Goal: Check status: Check status

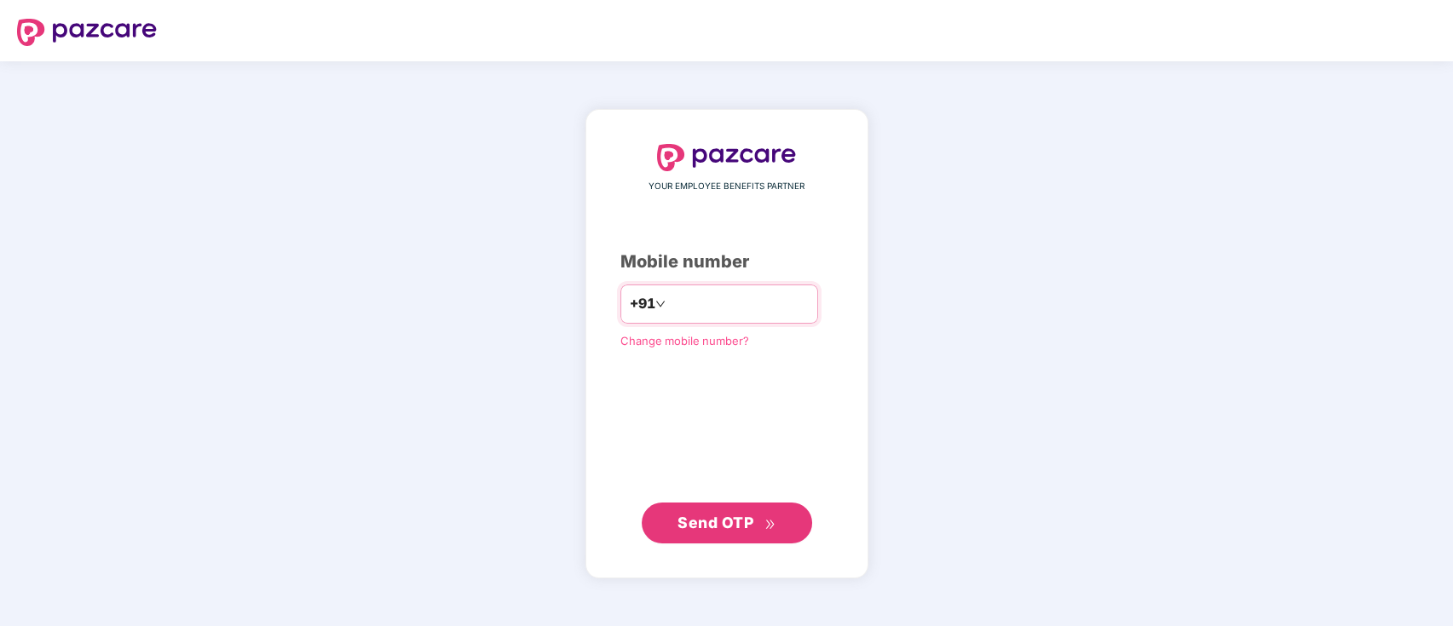
click at [679, 305] on input "number" at bounding box center [739, 304] width 140 height 27
type input "**********"
click at [746, 515] on span "Send OTP" at bounding box center [715, 523] width 76 height 18
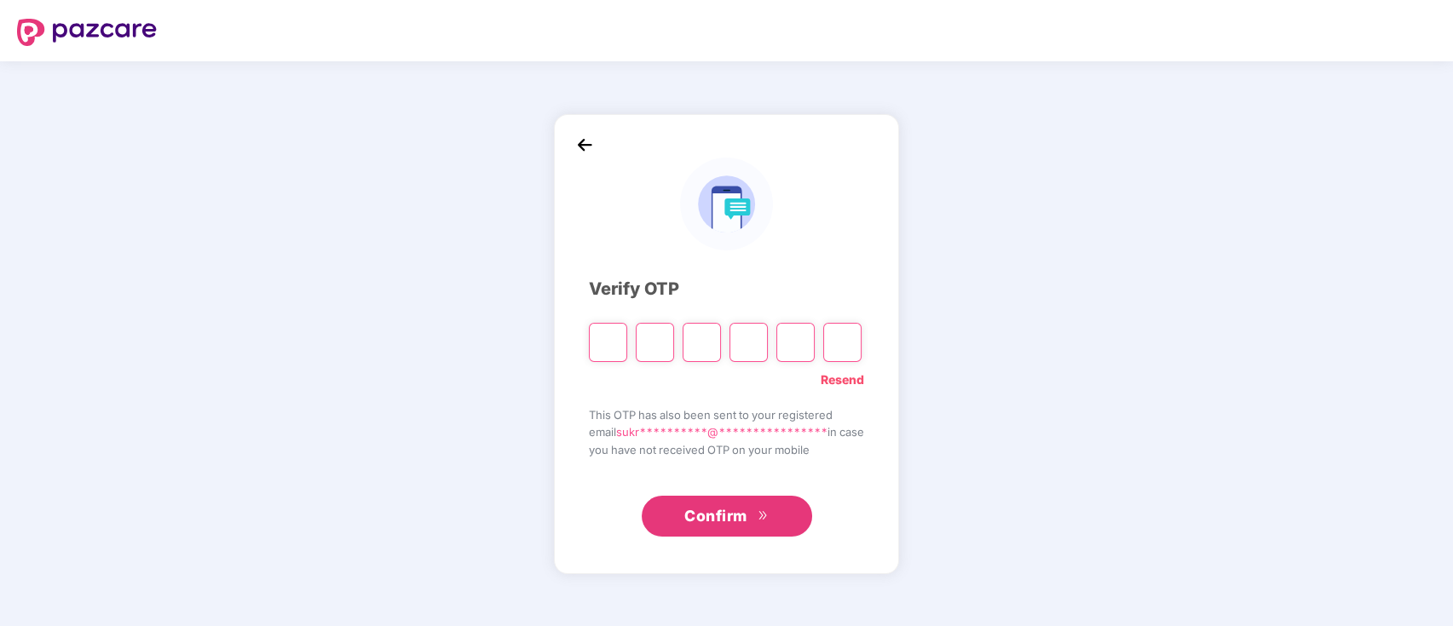
paste input "*"
type input "*"
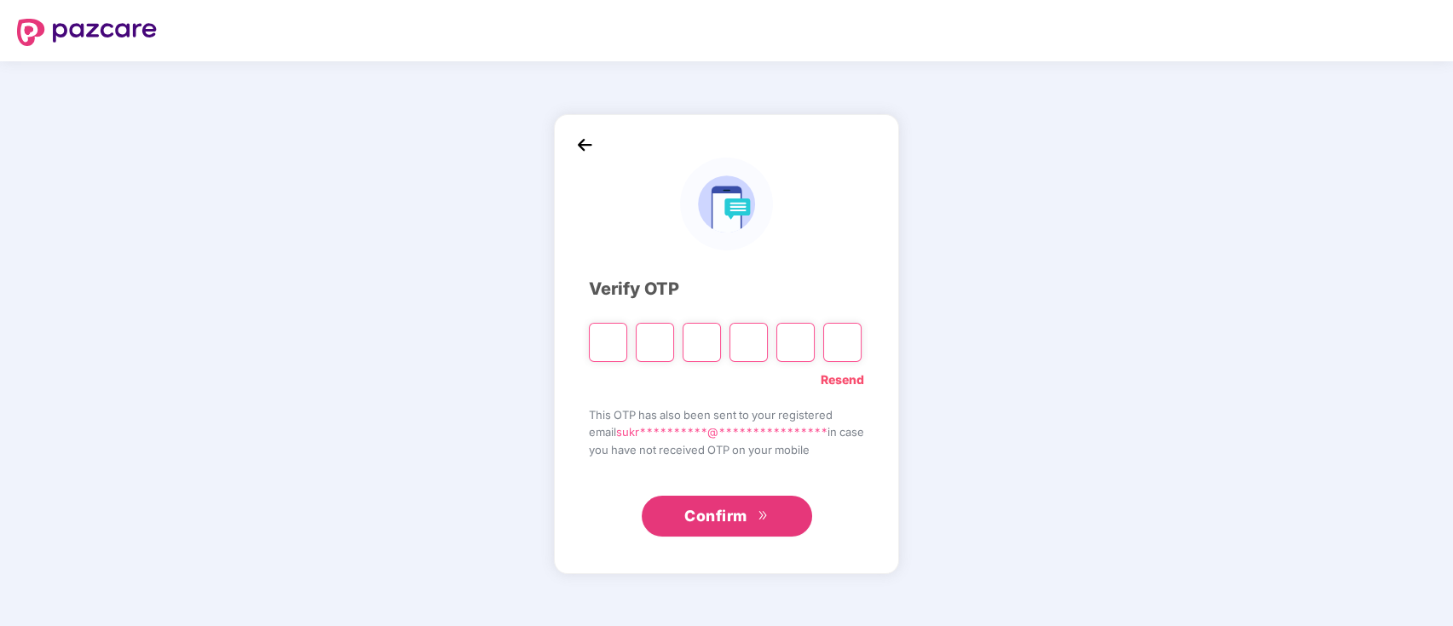
type input "*"
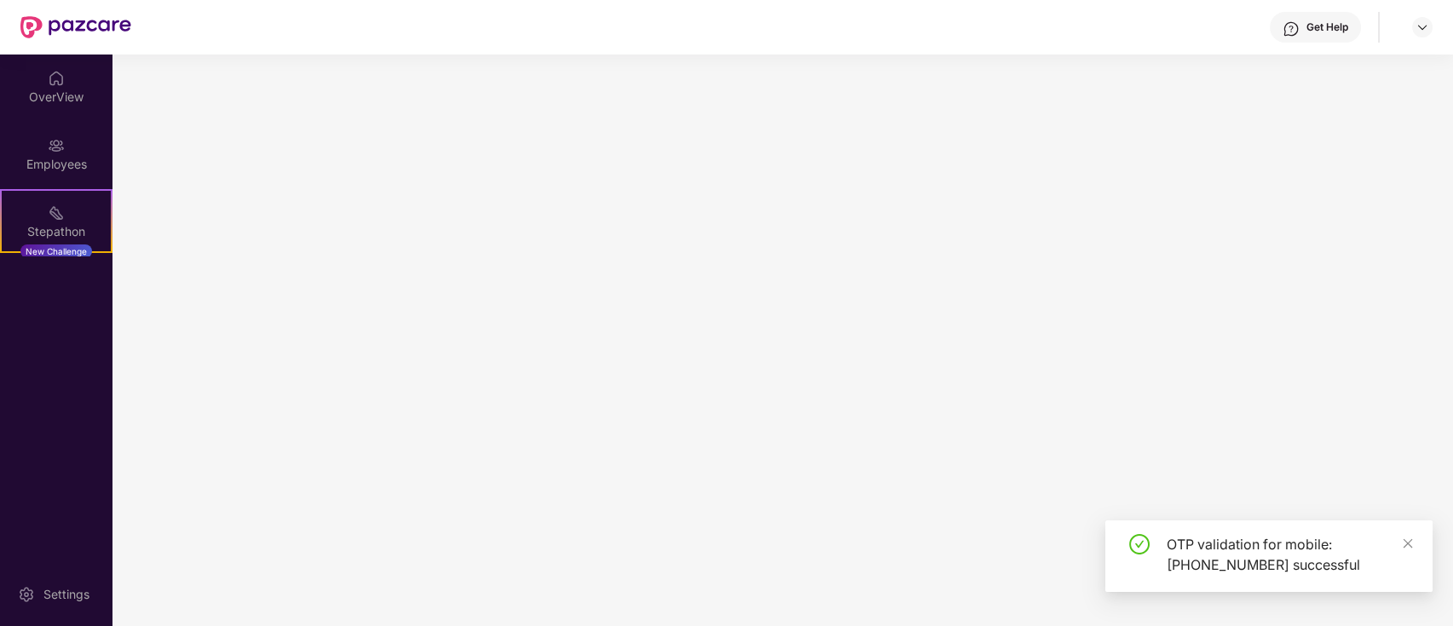
click at [699, 528] on main at bounding box center [782, 341] width 1340 height 572
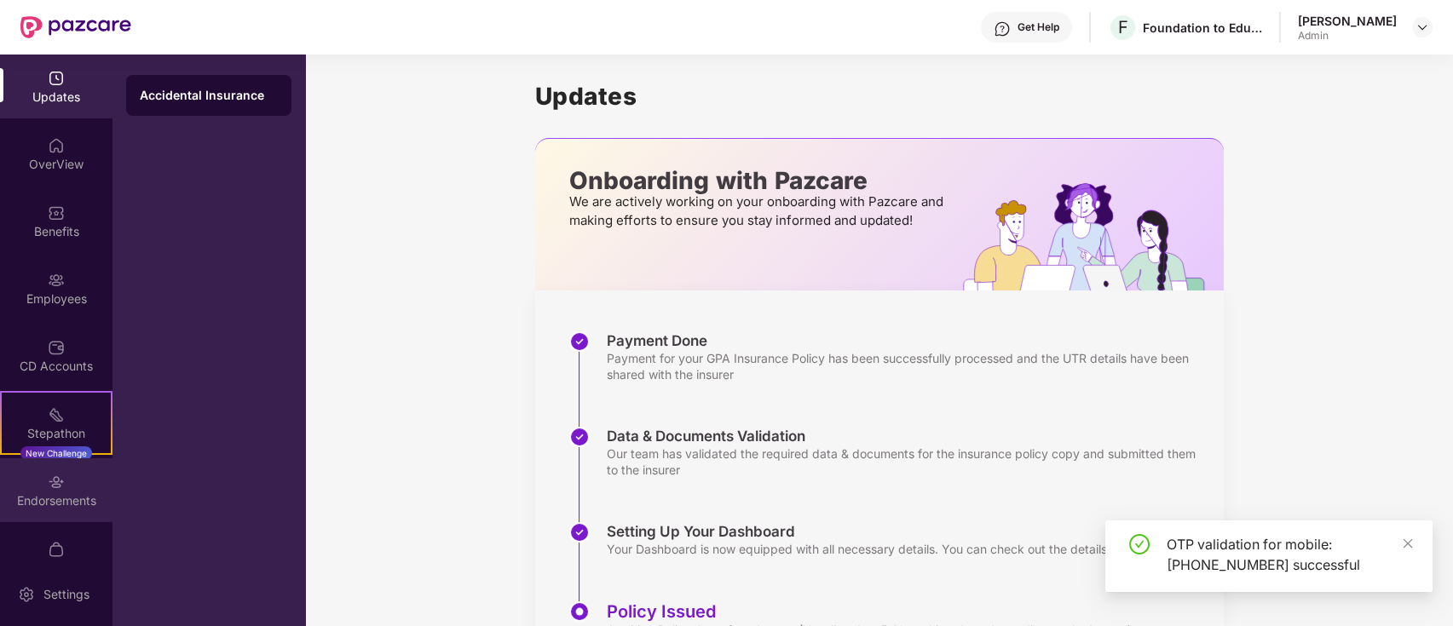
click at [78, 487] on div "Endorsements" at bounding box center [56, 490] width 112 height 64
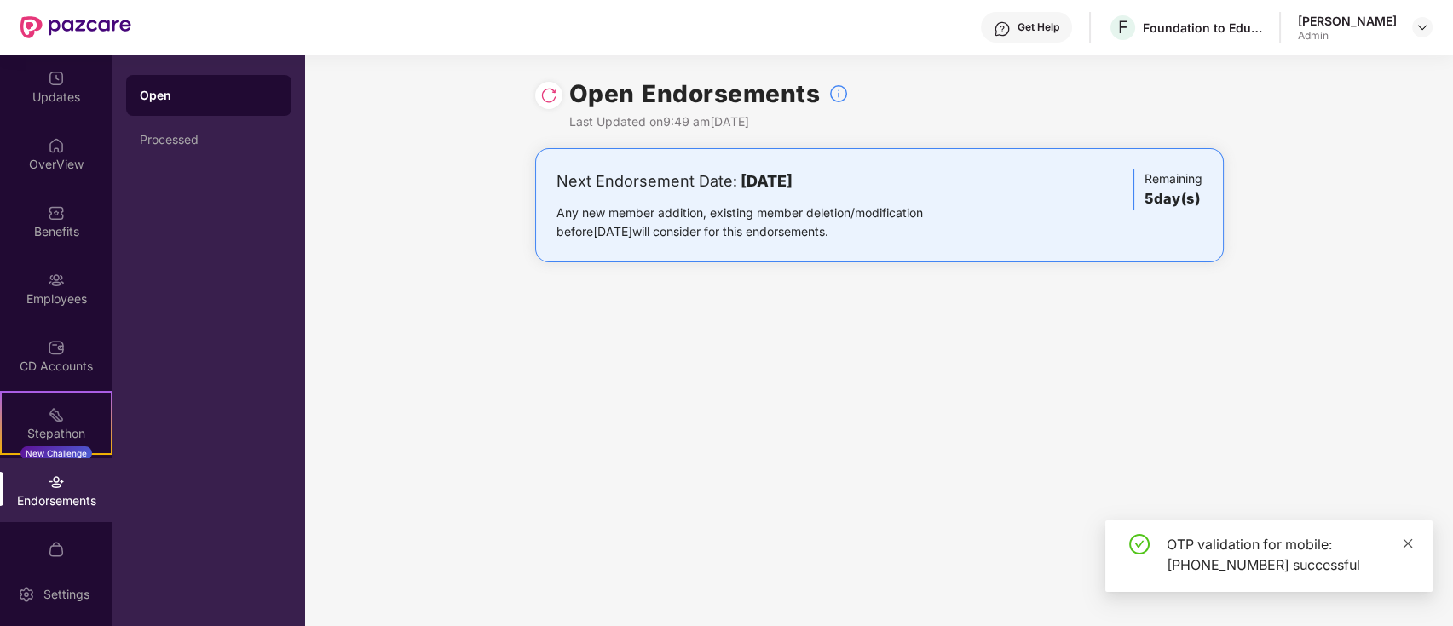
click at [1409, 542] on icon "close" at bounding box center [1408, 543] width 9 height 9
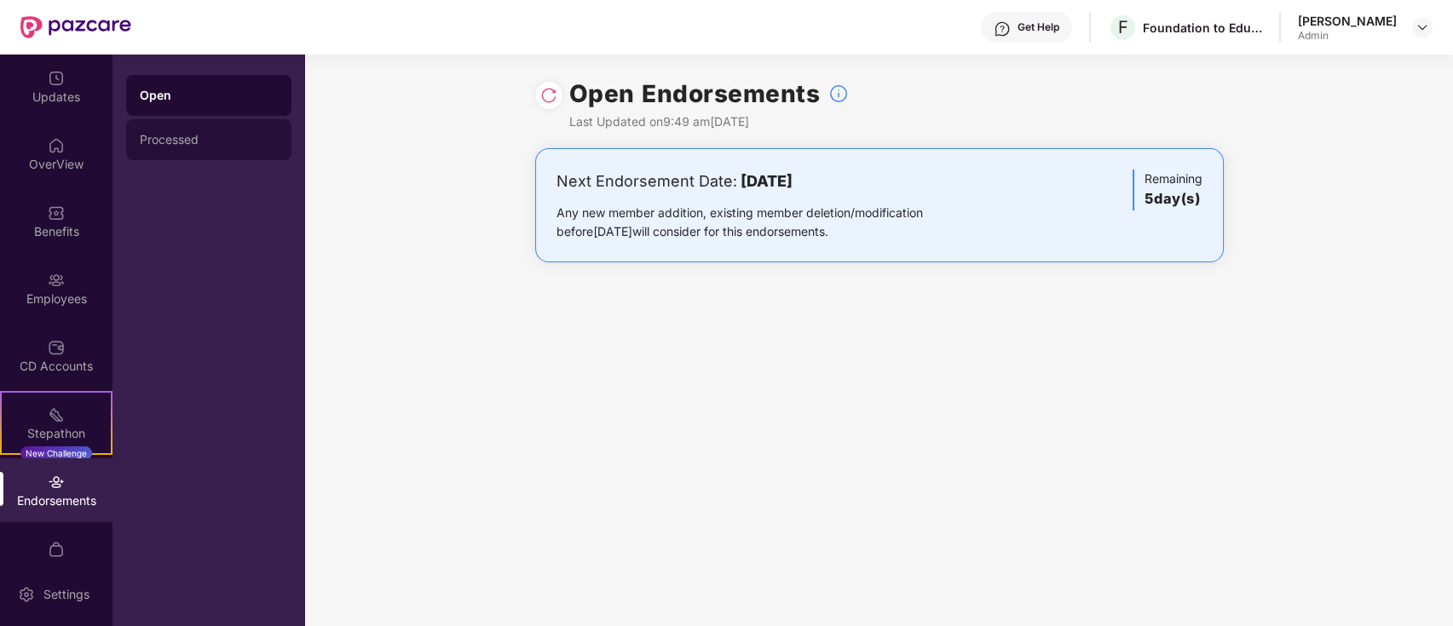
click at [273, 147] on div "Processed" at bounding box center [208, 139] width 165 height 41
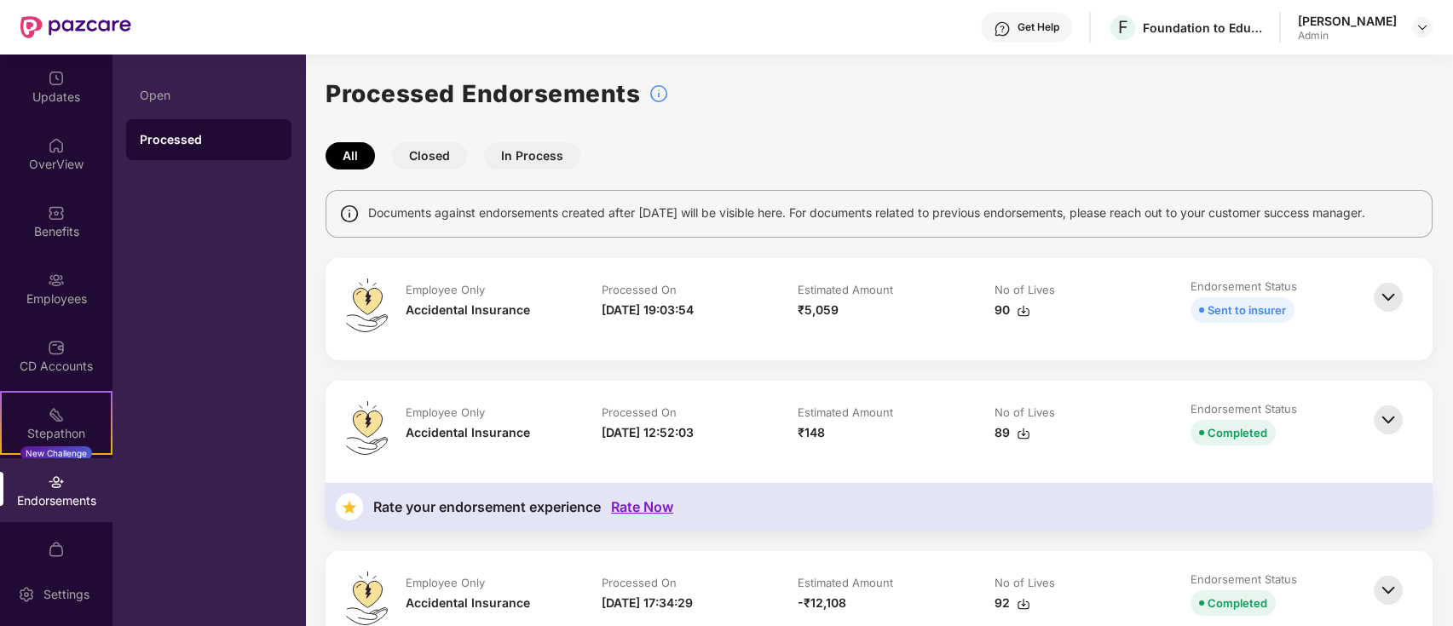
click at [1387, 299] on img at bounding box center [1387, 297] width 37 height 37
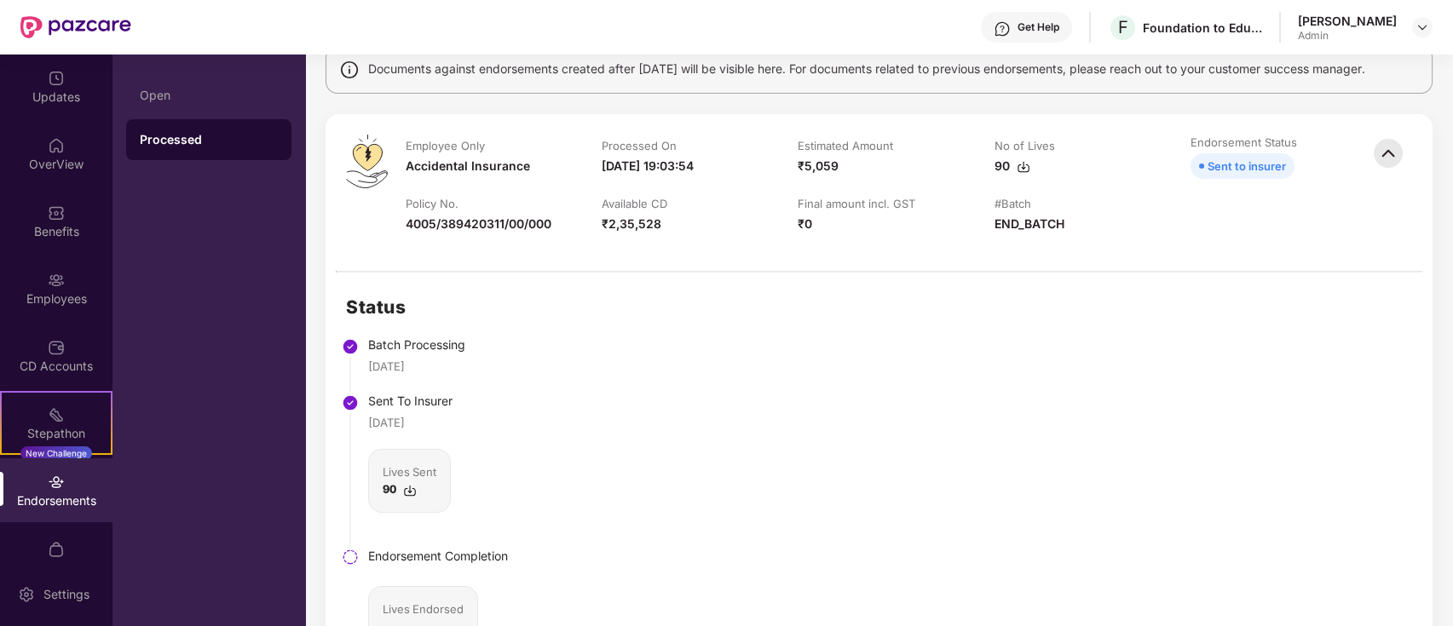
scroll to position [113, 0]
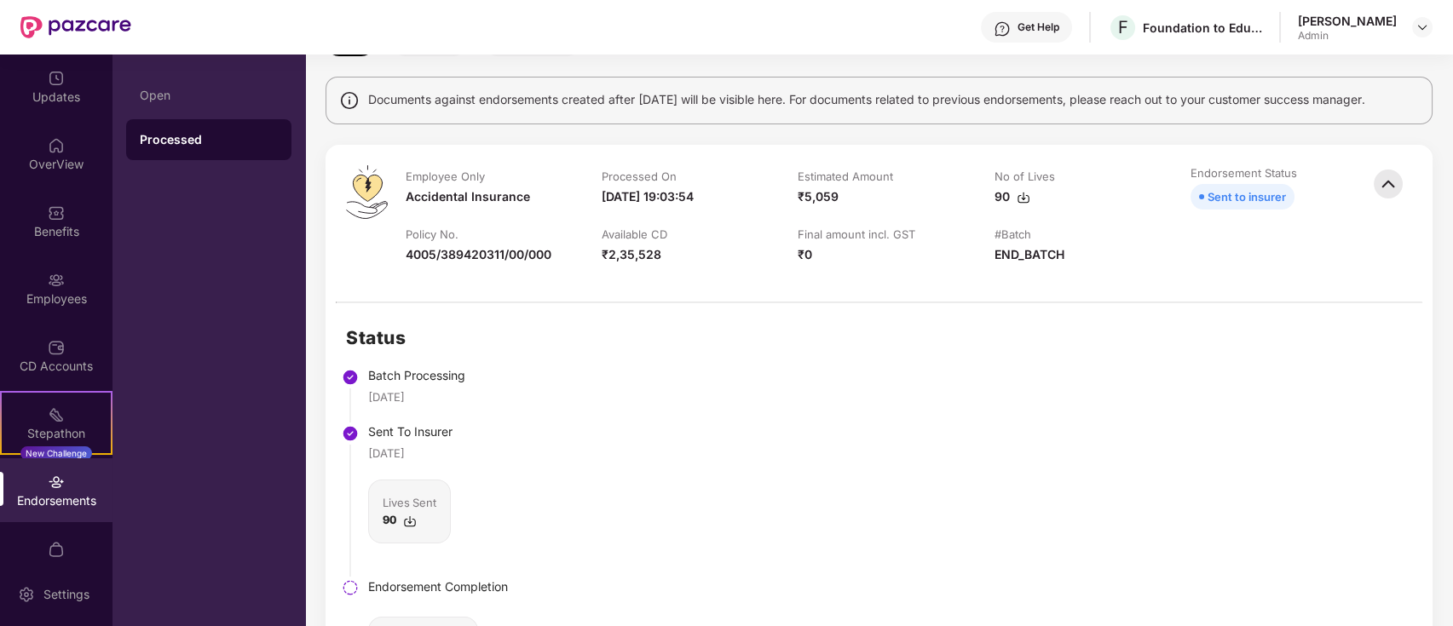
drag, startPoint x: 1448, startPoint y: 176, endPoint x: 1451, endPoint y: 153, distance: 24.1
click at [1451, 153] on div "Updates OverView Benefits Employees CD Accounts Stepathon New Challenge Endorse…" at bounding box center [726, 341] width 1453 height 572
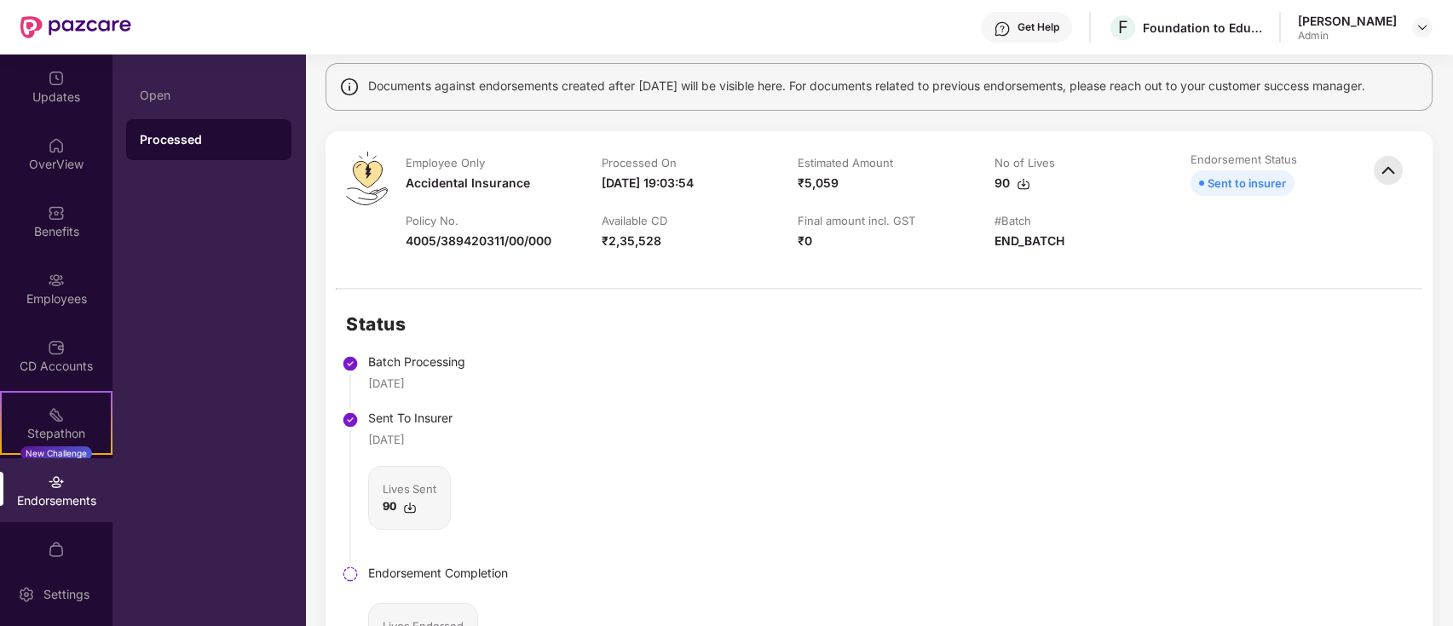
scroll to position [227, 0]
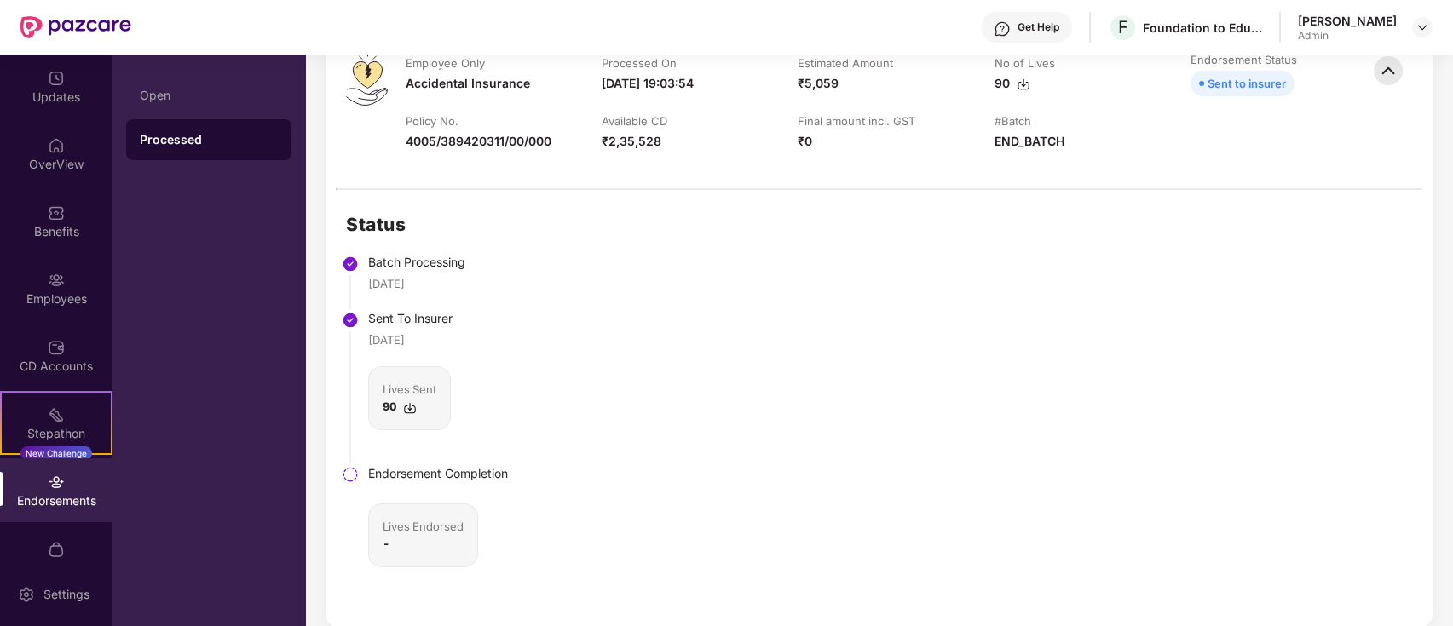
click at [934, 325] on div "Status Batch Processing [DATE] Sent To Insurer [DATE] Lives Sent 90 Endorsement…" at bounding box center [879, 409] width 1107 height 438
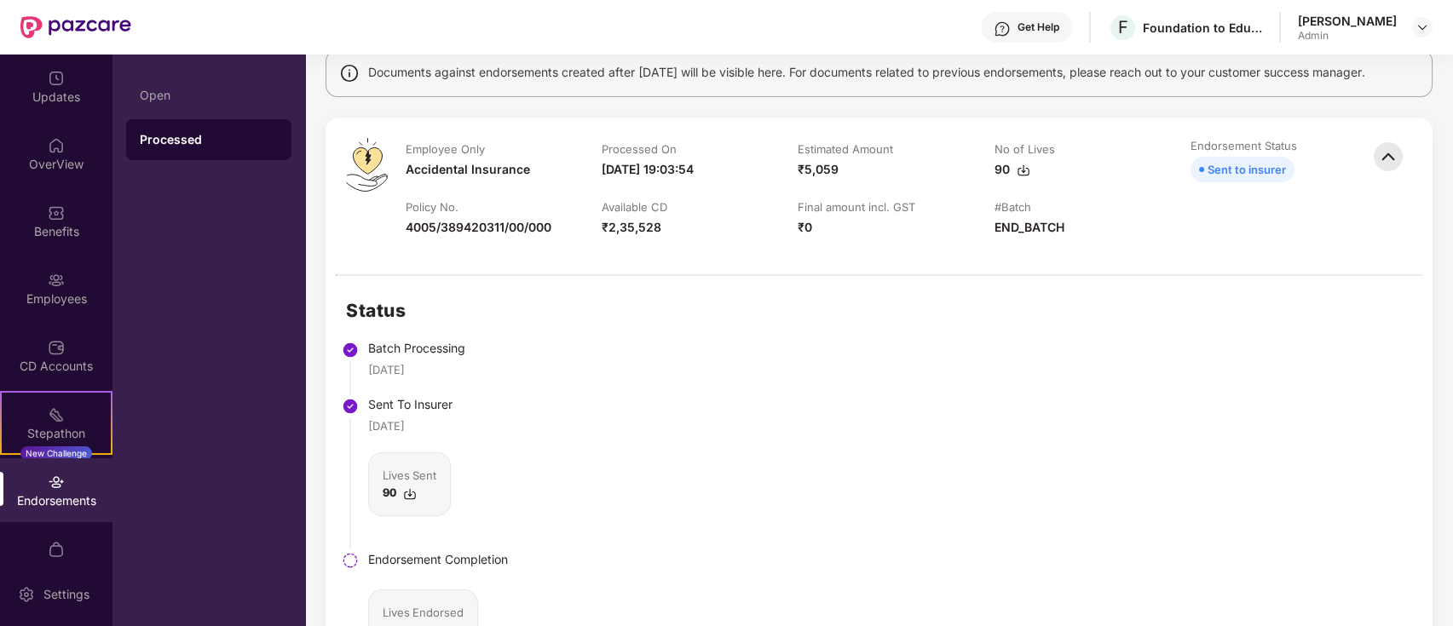
scroll to position [0, 0]
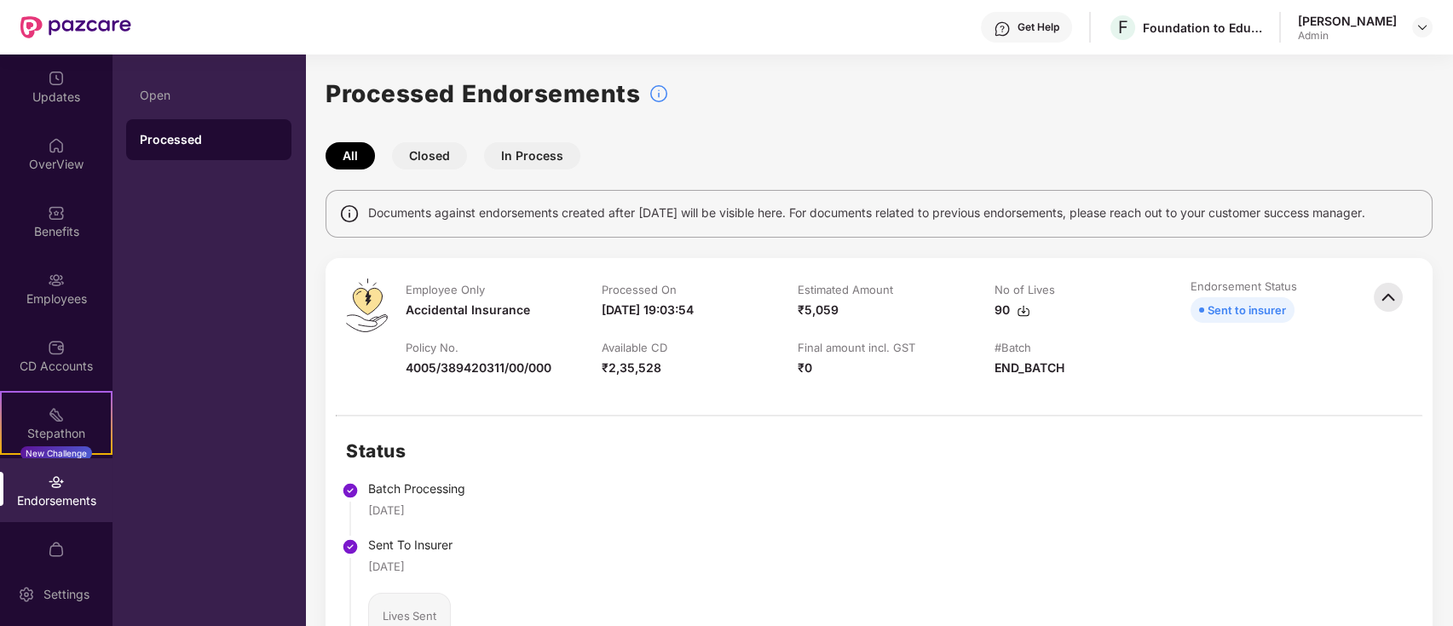
click at [450, 157] on button "Closed" at bounding box center [429, 155] width 75 height 27
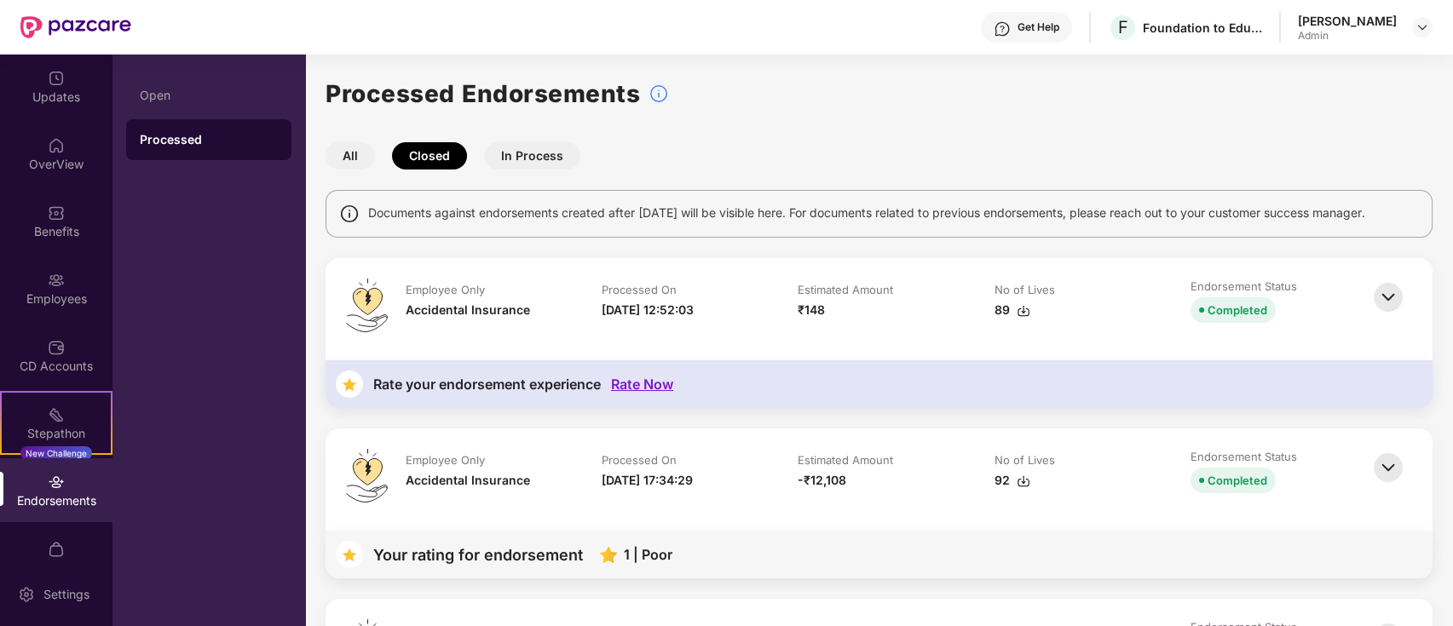
click at [348, 154] on button "All" at bounding box center [350, 155] width 49 height 27
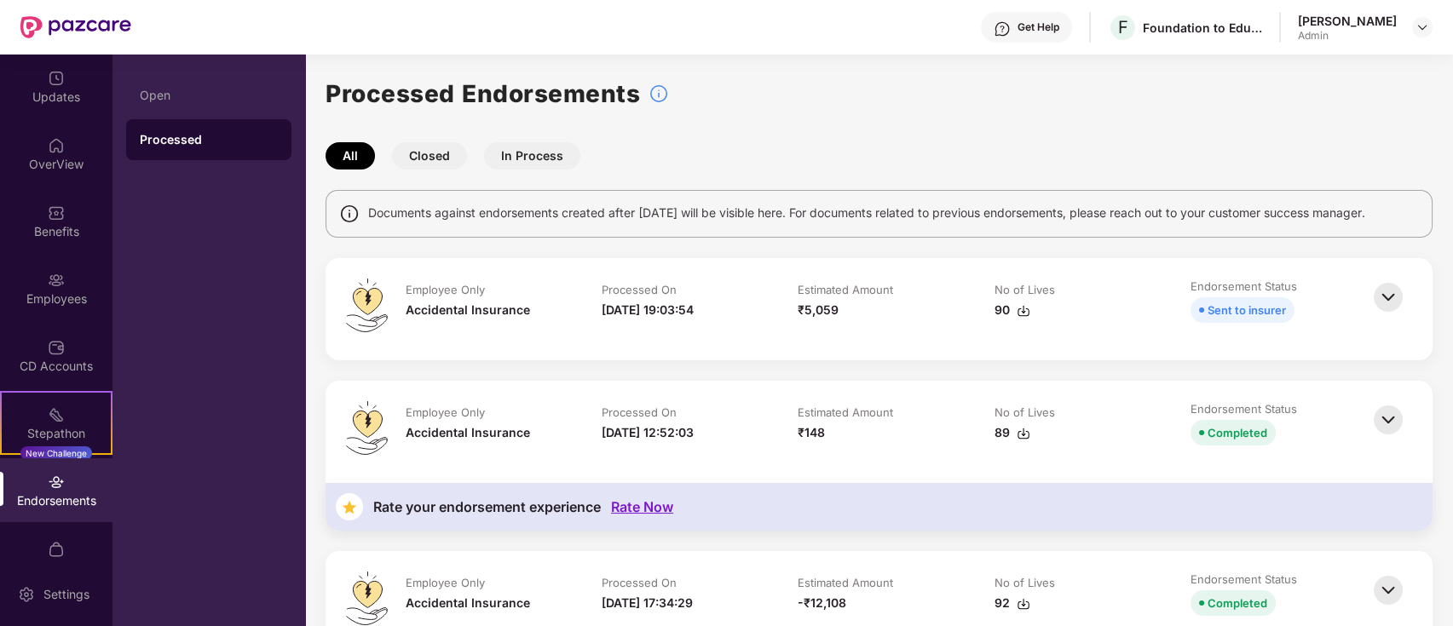
click at [1391, 287] on img at bounding box center [1387, 297] width 37 height 37
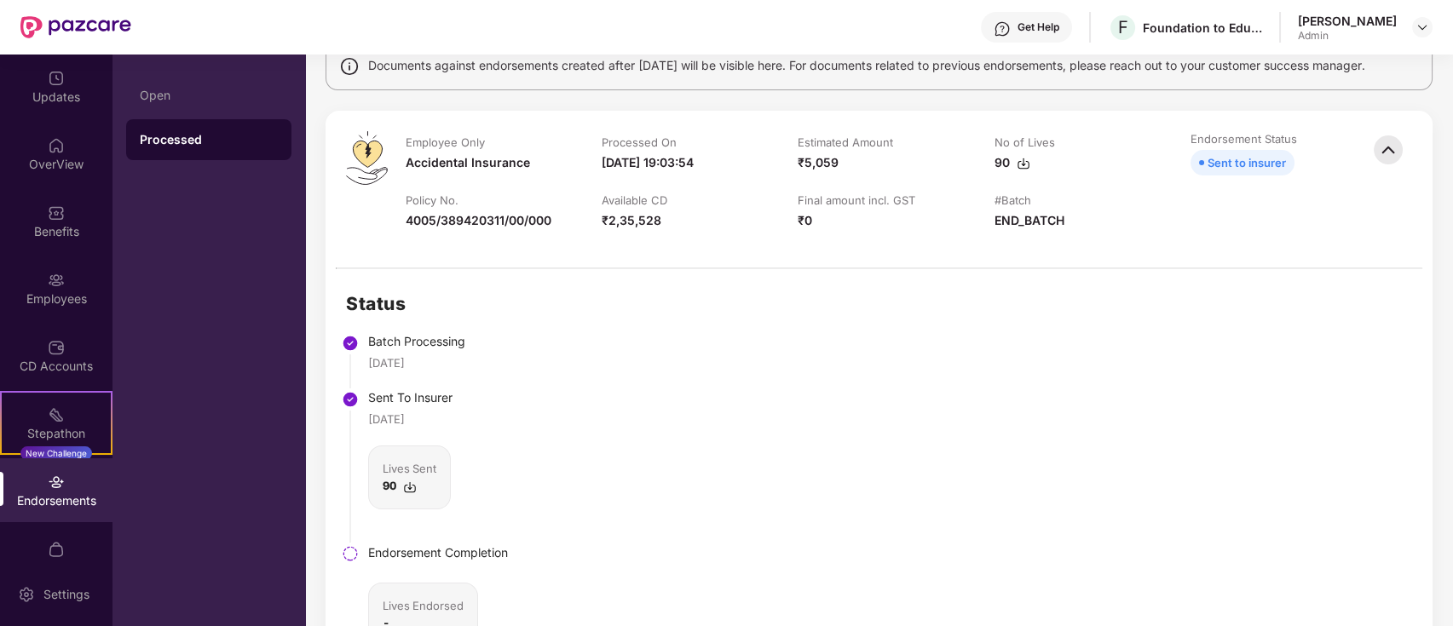
scroll to position [113, 0]
